Goal: Transaction & Acquisition: Purchase product/service

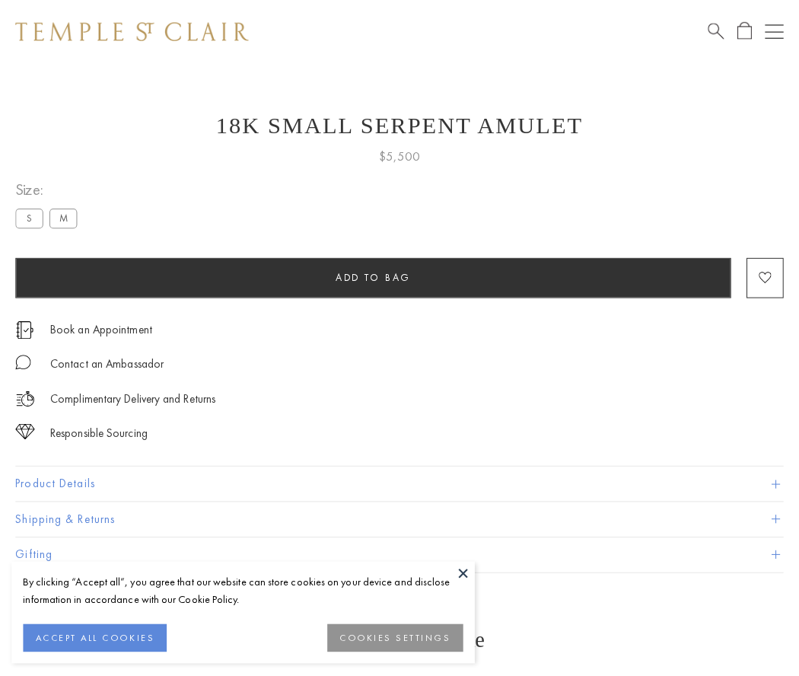
scroll to position [61, 0]
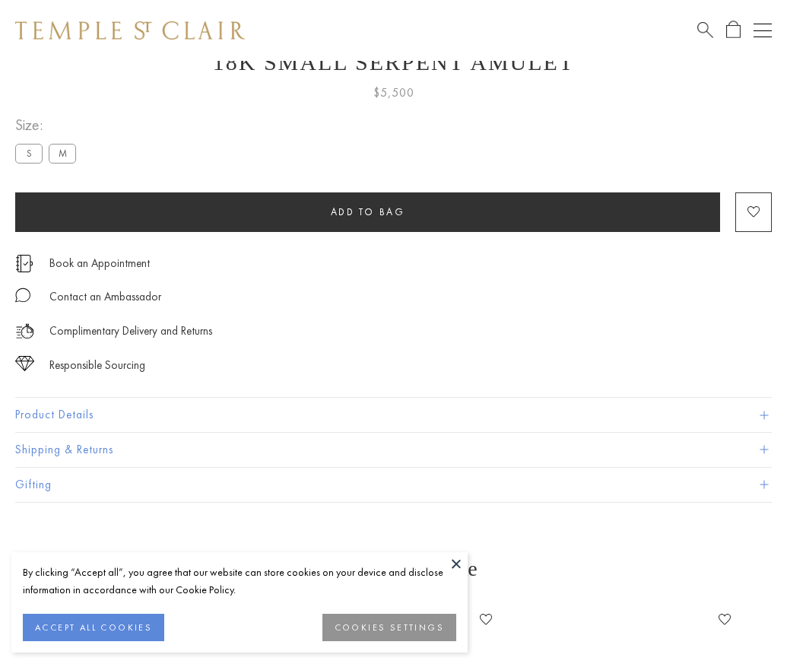
click at [367, 211] on span "Add to bag" at bounding box center [368, 211] width 75 height 13
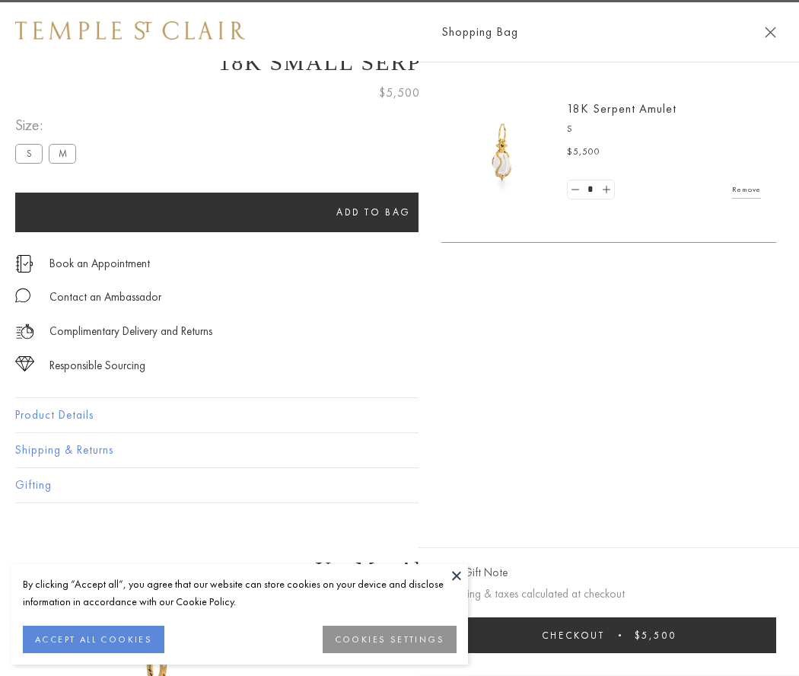
click at [609, 634] on button "Checkout $5,500" at bounding box center [608, 635] width 335 height 36
